Goal: Navigation & Orientation: Find specific page/section

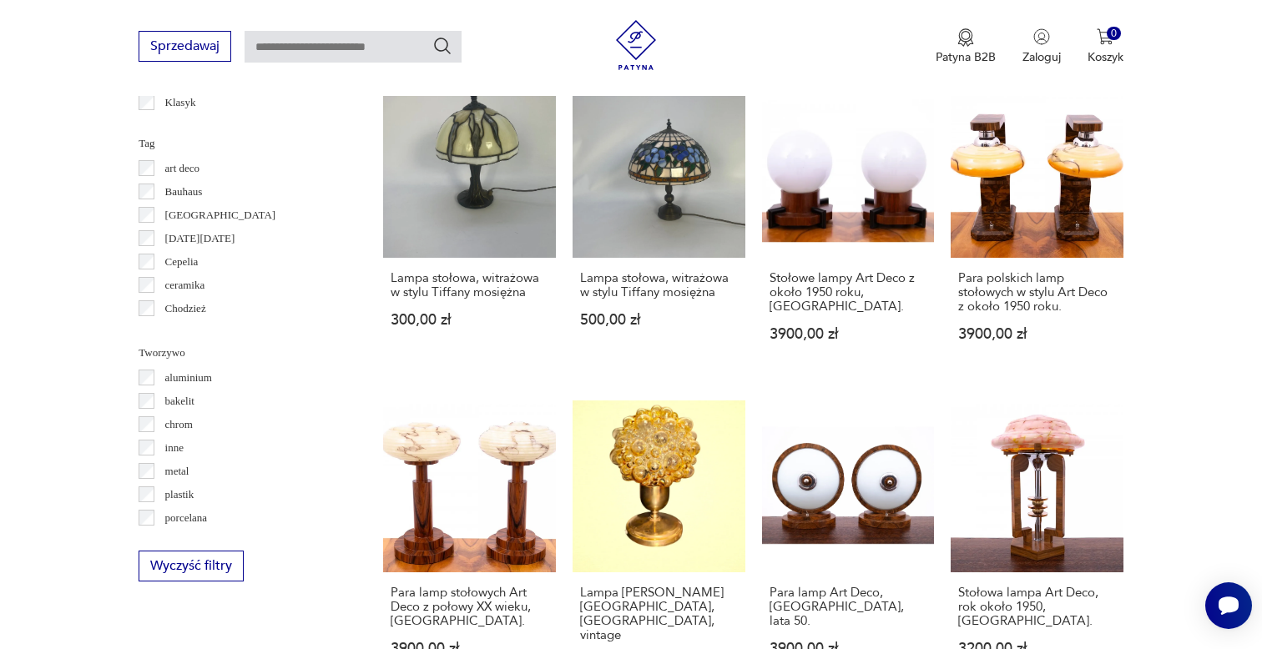
scroll to position [1572, 0]
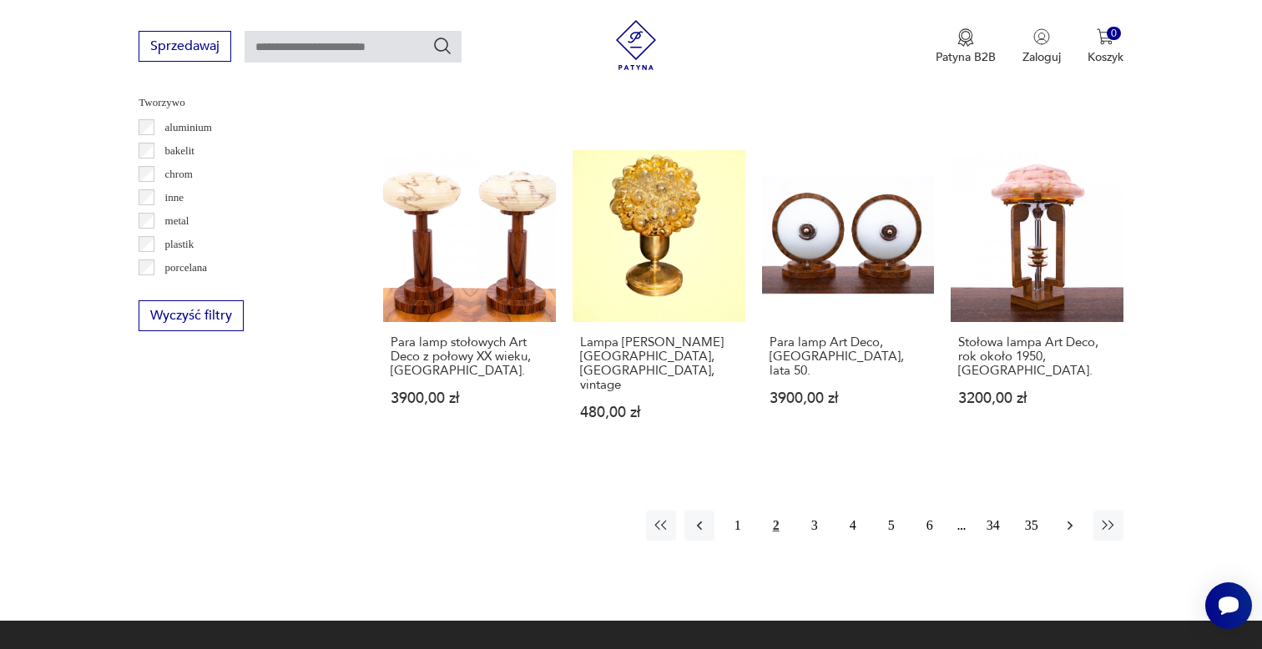
click at [1069, 511] on button "button" at bounding box center [1070, 526] width 30 height 30
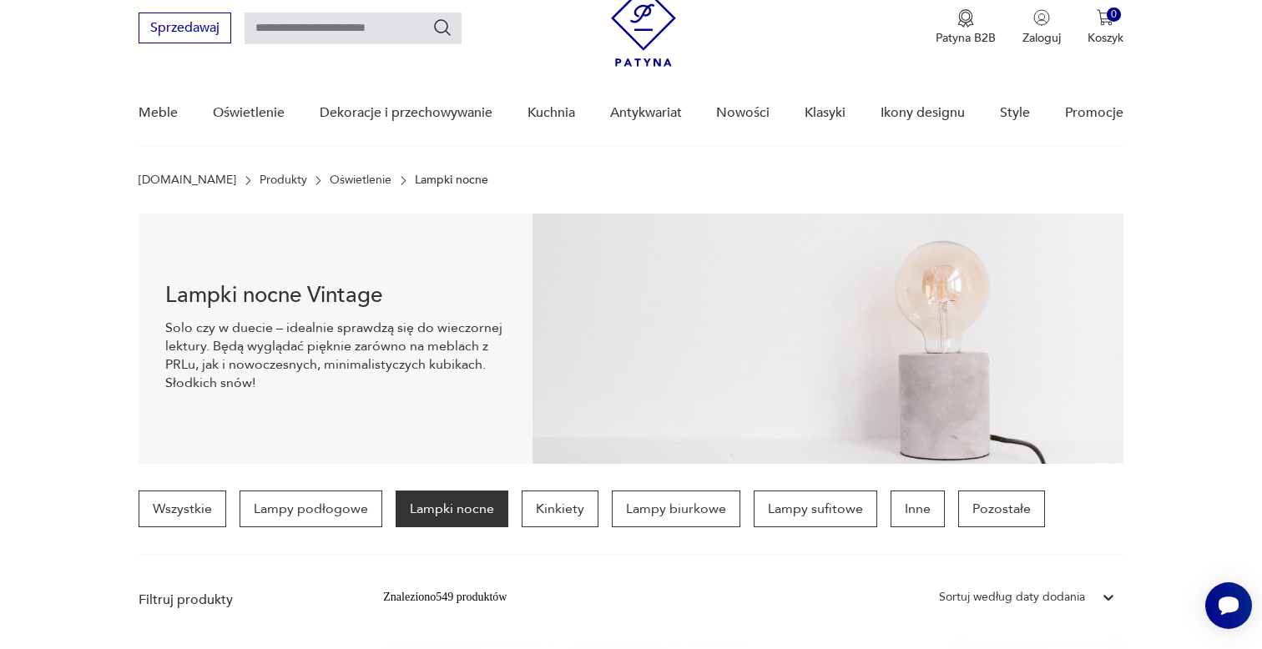
scroll to position [52, 0]
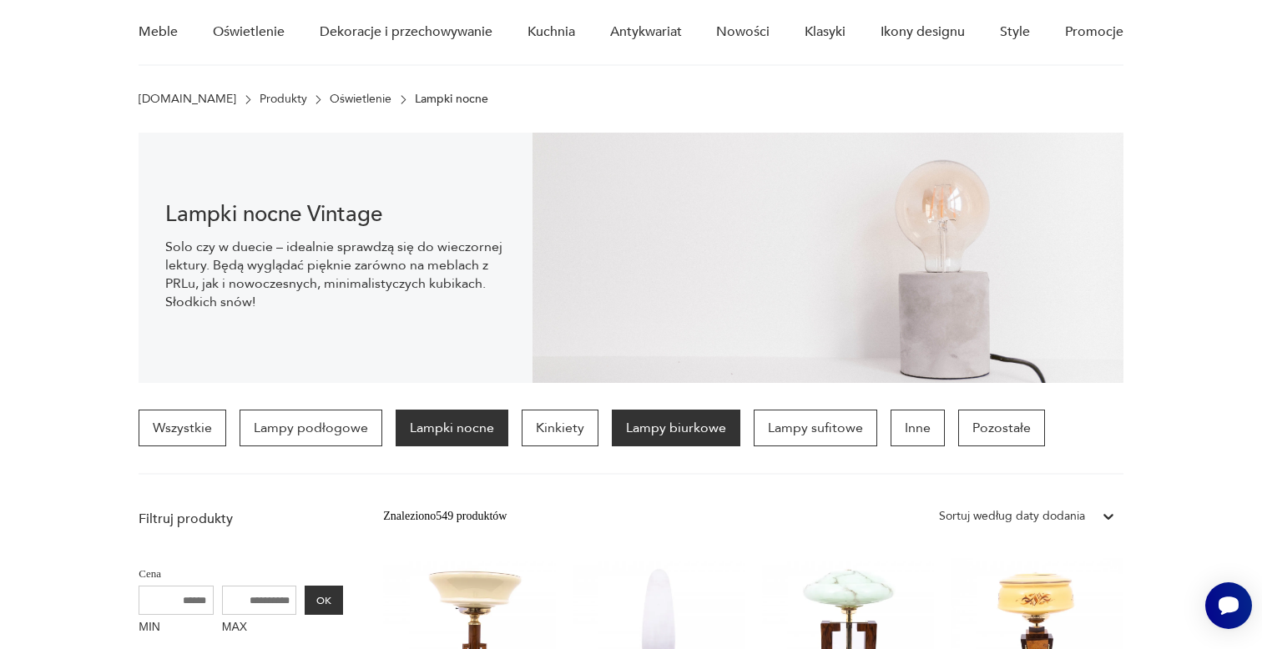
click at [679, 436] on p "Lampy biurkowe" at bounding box center [676, 428] width 129 height 37
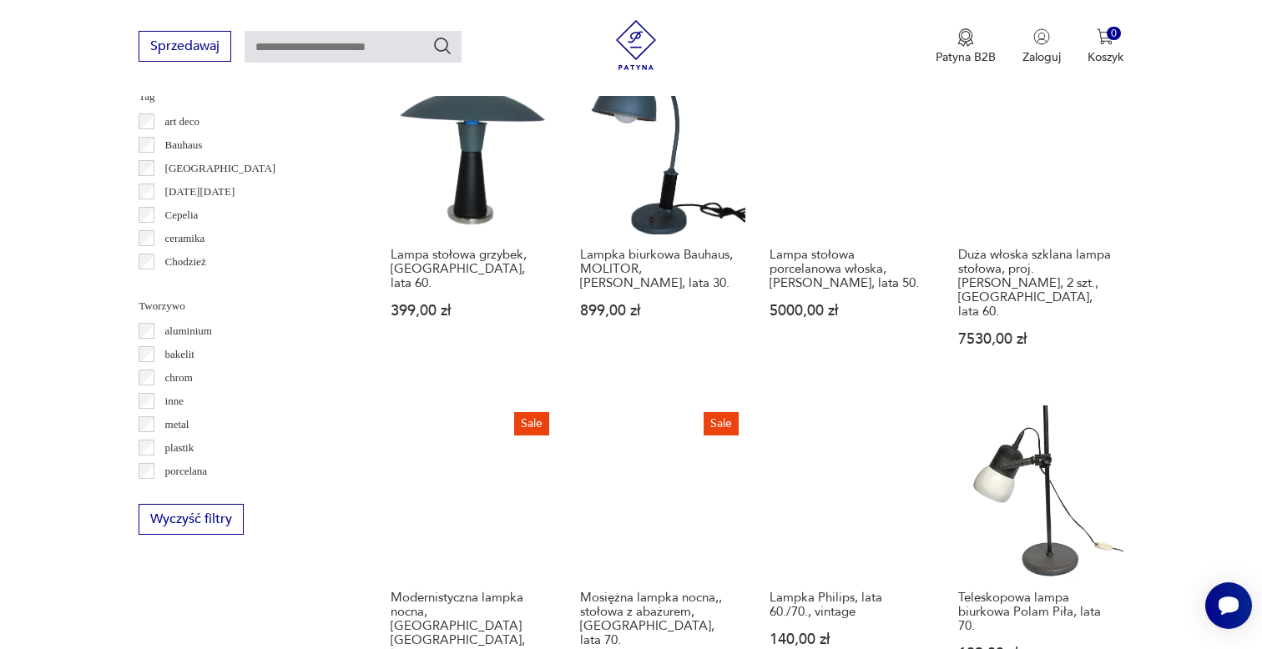
scroll to position [1497, 0]
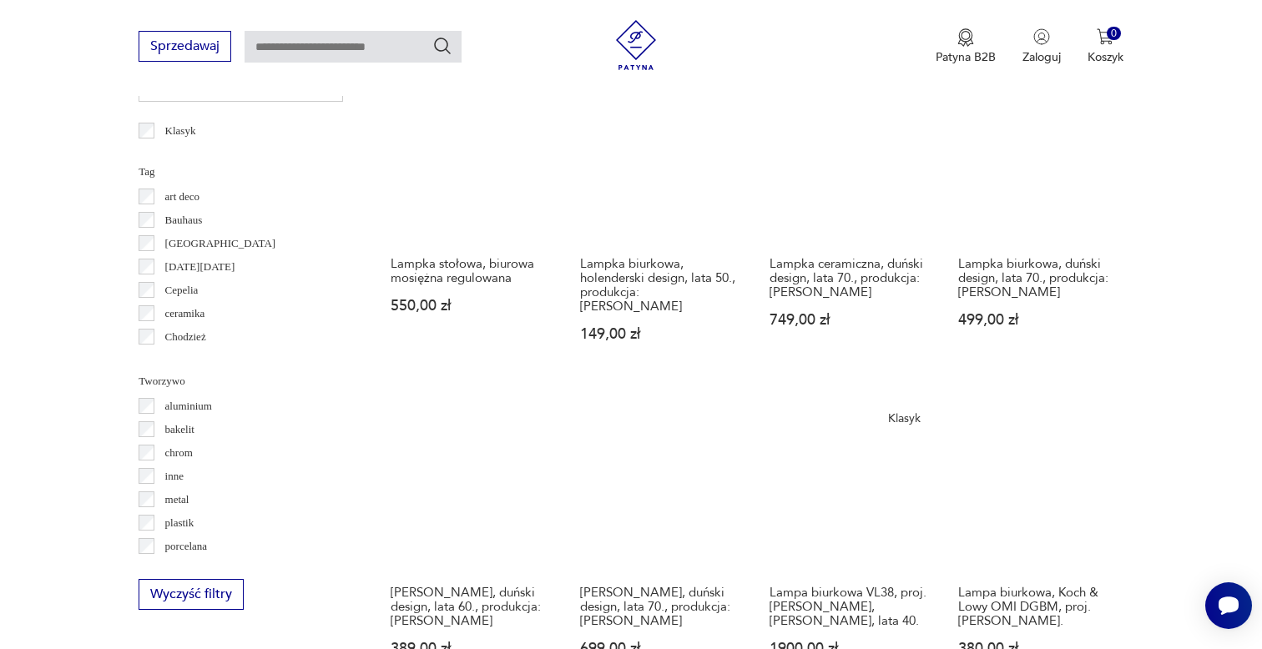
scroll to position [1432, 0]
